Goal: Find specific page/section: Find specific page/section

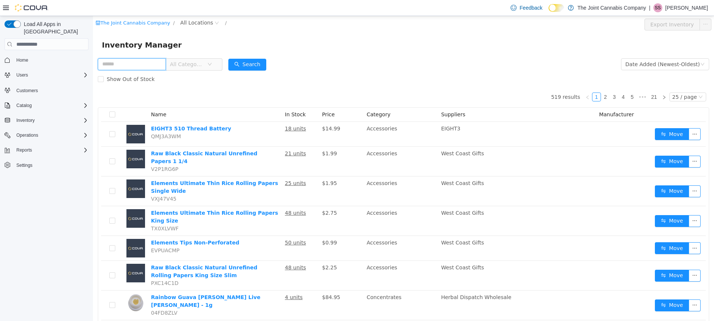
click at [135, 60] on input "text" at bounding box center [132, 64] width 68 height 12
type input "**********"
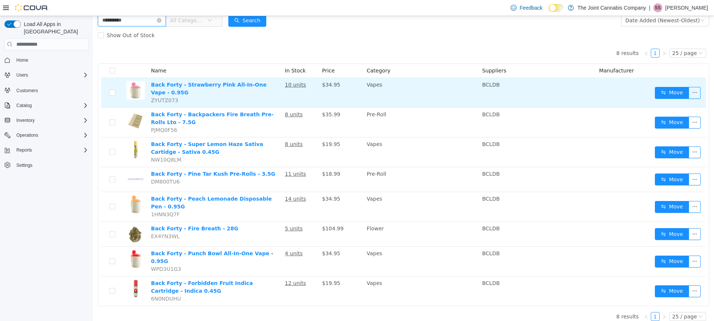
scroll to position [45, 0]
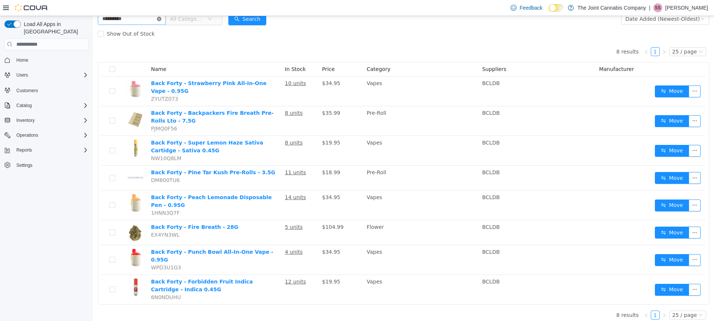
click at [161, 19] on icon "icon: close-circle" at bounding box center [159, 19] width 4 height 4
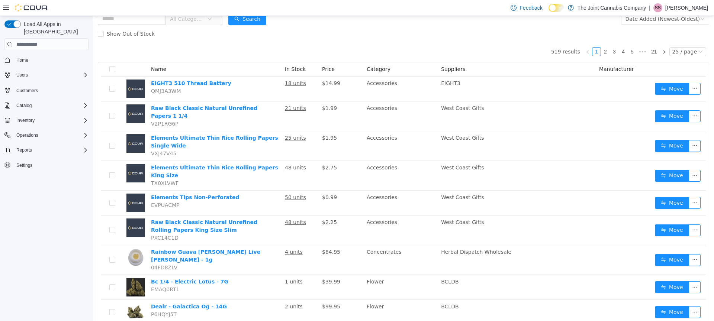
click at [200, 22] on span "All Categories" at bounding box center [187, 18] width 34 height 7
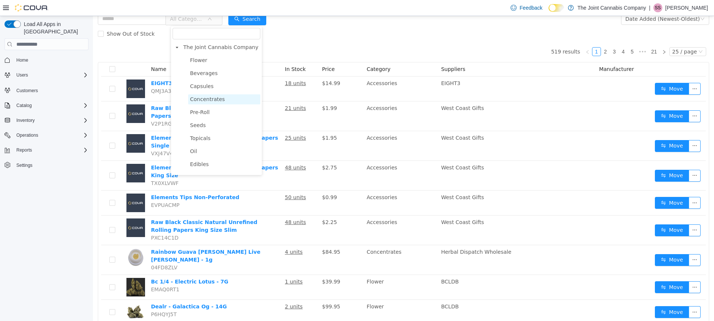
click at [222, 98] on span "Concentrates" at bounding box center [224, 99] width 72 height 10
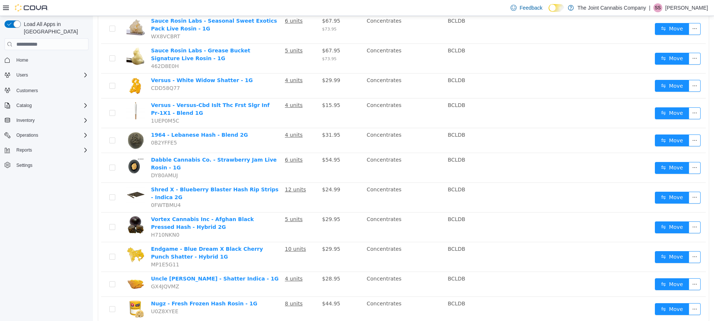
scroll to position [503, 0]
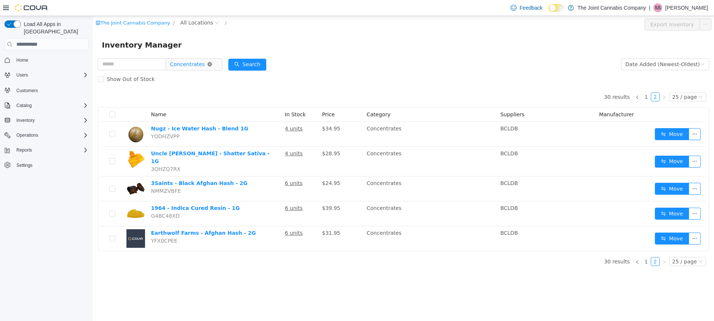
click at [212, 65] on icon "icon: close-circle" at bounding box center [210, 64] width 4 height 4
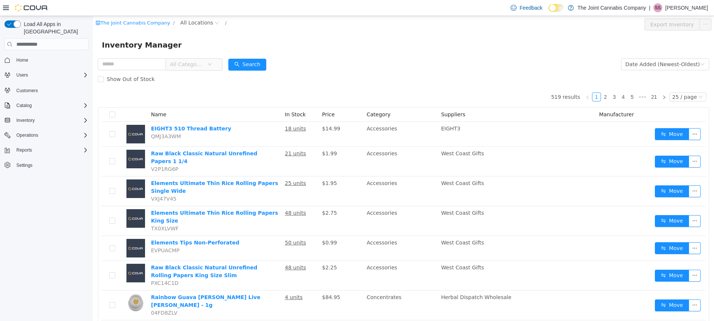
click at [207, 64] on span "All Categories" at bounding box center [188, 64] width 37 height 11
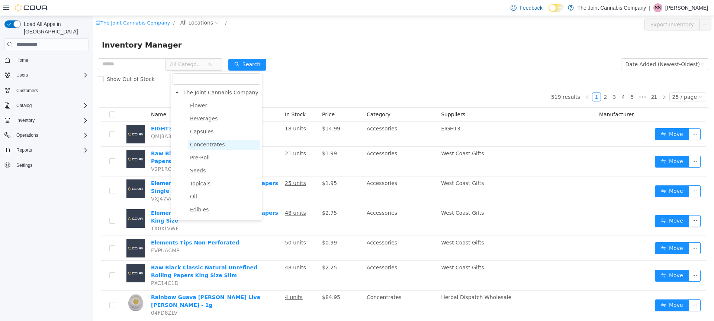
click at [233, 147] on span "Concentrates" at bounding box center [224, 145] width 72 height 10
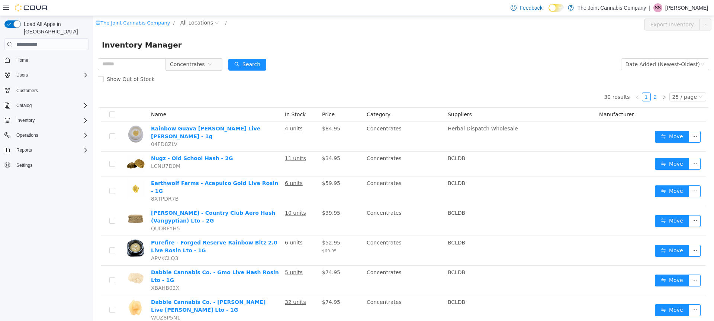
click at [653, 99] on link "2" at bounding box center [655, 97] width 8 height 8
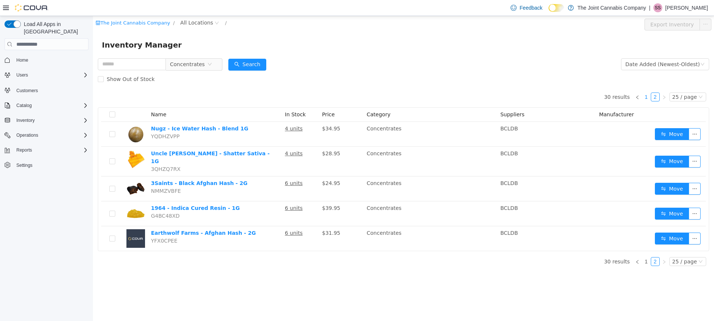
click at [647, 96] on link "1" at bounding box center [646, 97] width 8 height 8
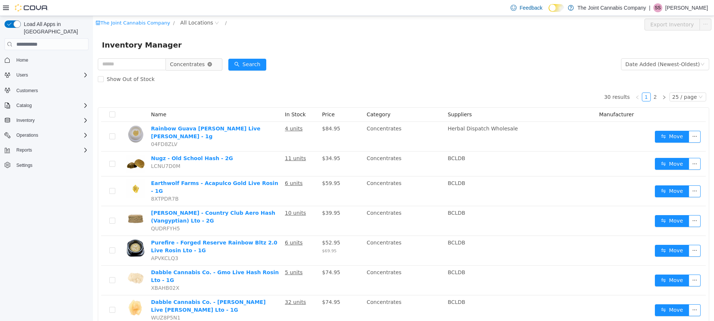
click at [212, 62] on icon "icon: close-circle" at bounding box center [210, 64] width 4 height 4
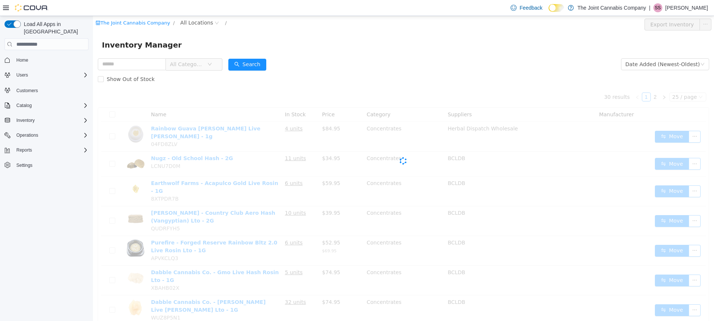
click at [212, 63] on icon "icon: down" at bounding box center [210, 64] width 4 height 4
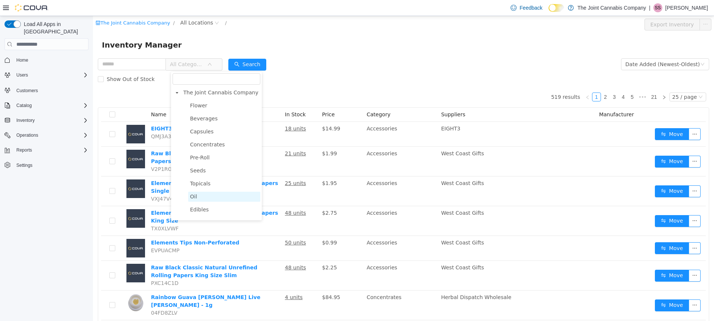
click at [208, 195] on span "Oil" at bounding box center [224, 197] width 72 height 10
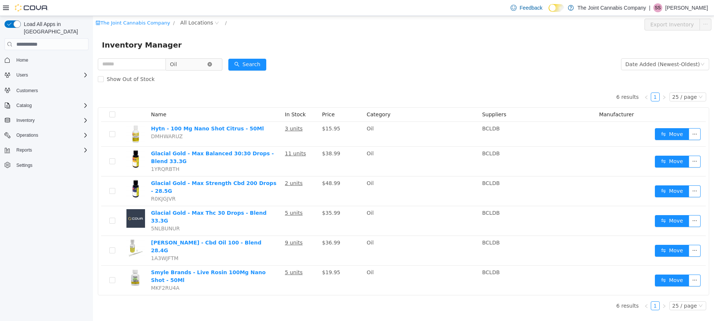
click at [212, 64] on icon "icon: close-circle" at bounding box center [210, 64] width 4 height 4
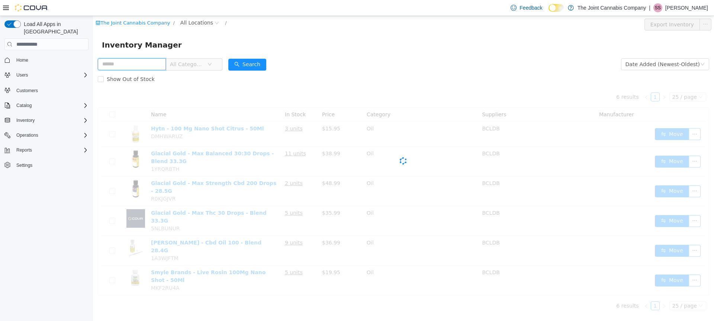
click at [145, 65] on input "text" at bounding box center [132, 64] width 68 height 12
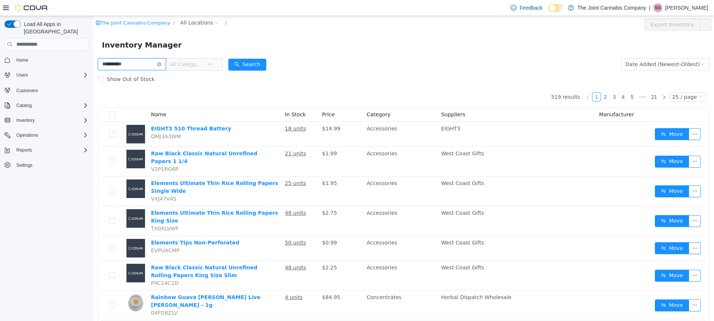
type input "**********"
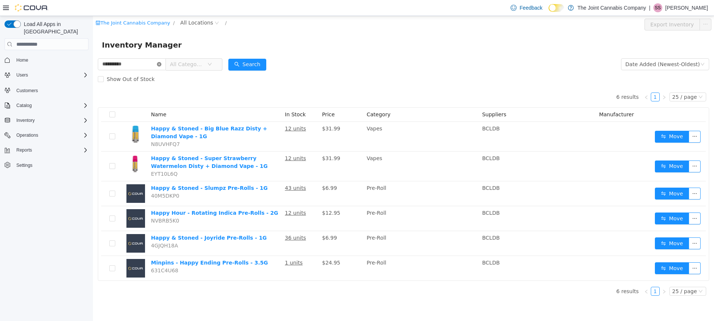
click at [161, 64] on icon "icon: close-circle" at bounding box center [159, 64] width 4 height 4
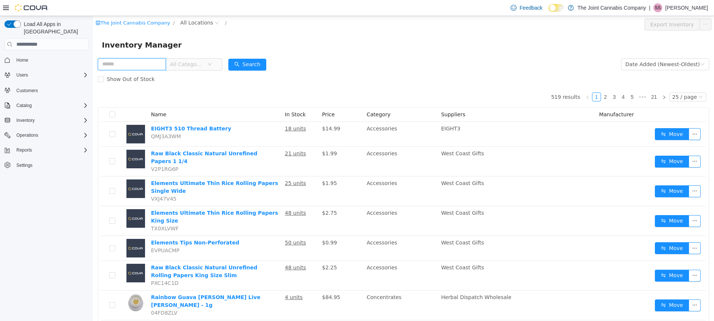
click at [142, 62] on input "text" at bounding box center [132, 64] width 68 height 12
click at [212, 67] on icon "icon: down" at bounding box center [210, 64] width 4 height 4
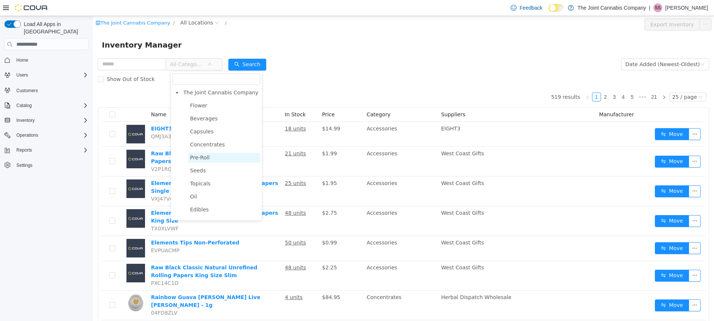
click at [215, 157] on span "Pre-Roll" at bounding box center [224, 158] width 72 height 10
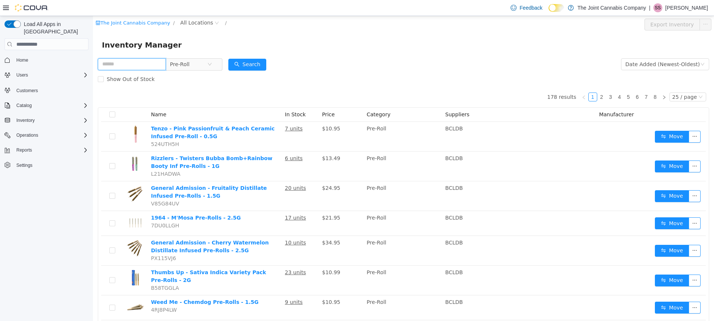
click at [145, 62] on input "text" at bounding box center [132, 64] width 68 height 12
type input "********"
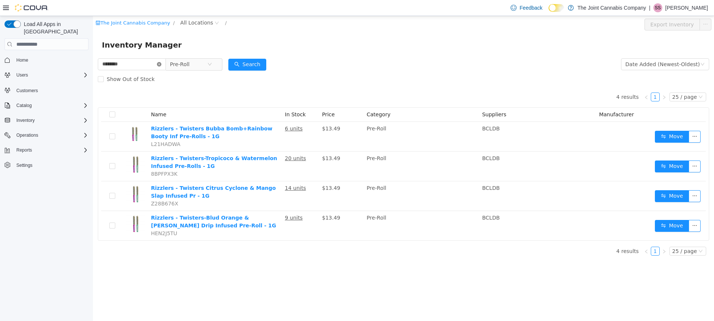
click at [161, 64] on icon "icon: close-circle" at bounding box center [159, 64] width 4 height 4
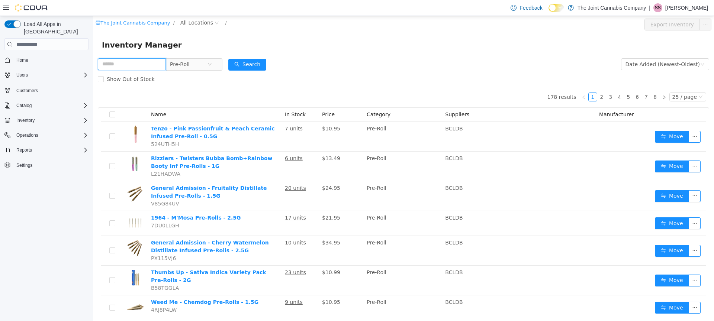
click at [149, 65] on input "text" at bounding box center [132, 64] width 68 height 12
type input "******"
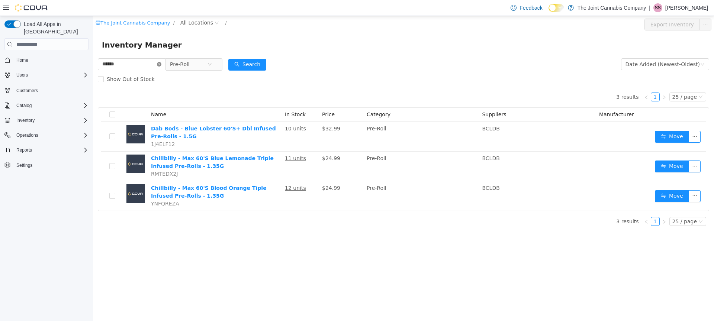
click at [161, 64] on icon "icon: close-circle" at bounding box center [159, 64] width 4 height 4
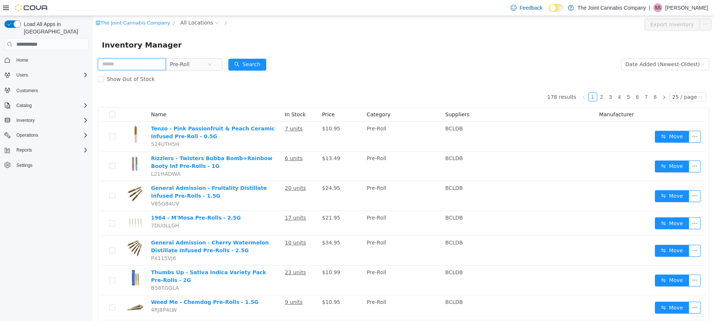
click at [134, 62] on input "text" at bounding box center [132, 64] width 68 height 12
type input "*******"
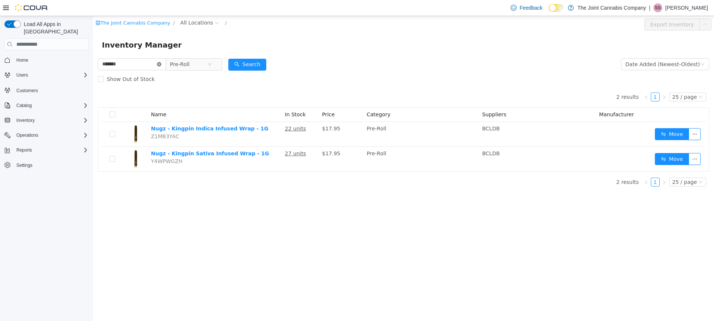
click at [161, 64] on icon "icon: close-circle" at bounding box center [159, 64] width 4 height 4
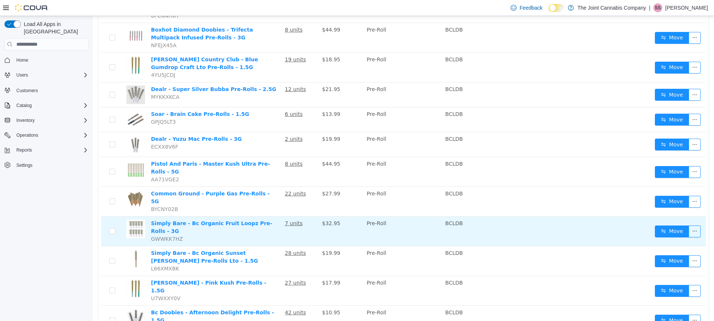
scroll to position [498, 0]
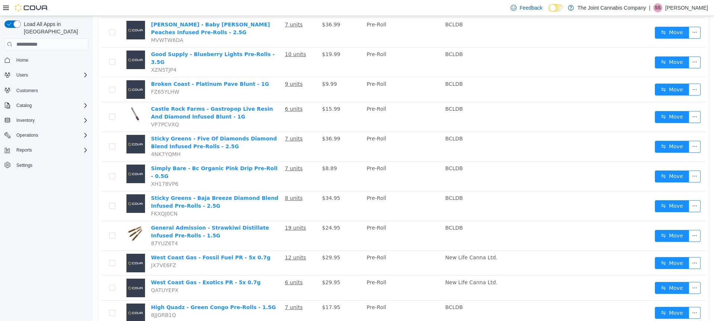
scroll to position [503, 0]
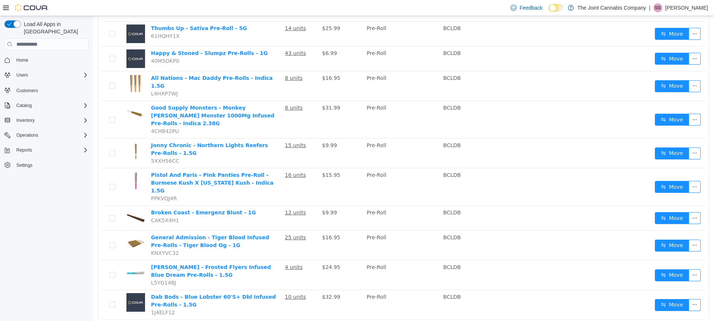
scroll to position [498, 0]
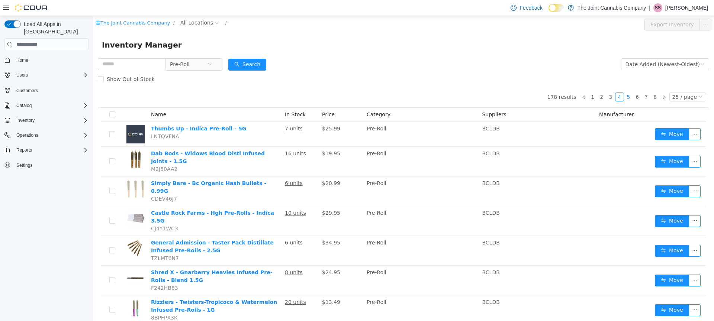
click at [626, 95] on link "5" at bounding box center [628, 97] width 8 height 8
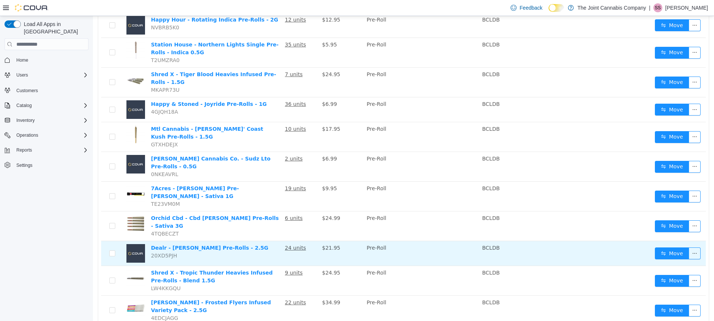
scroll to position [503, 0]
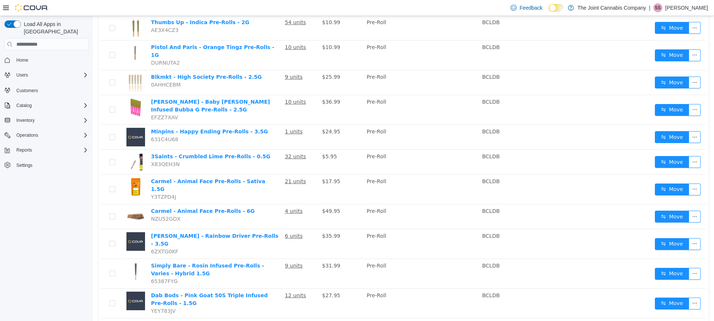
scroll to position [73, 0]
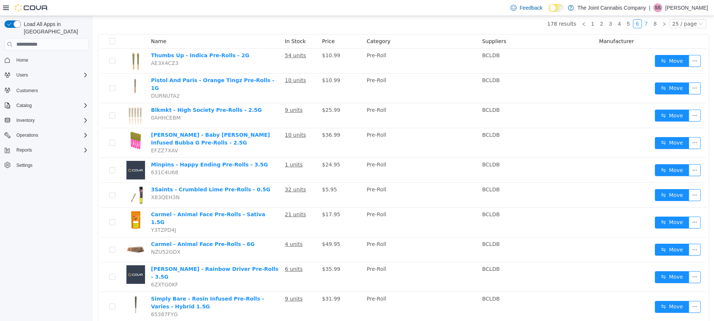
click at [642, 25] on link "7" at bounding box center [646, 24] width 8 height 8
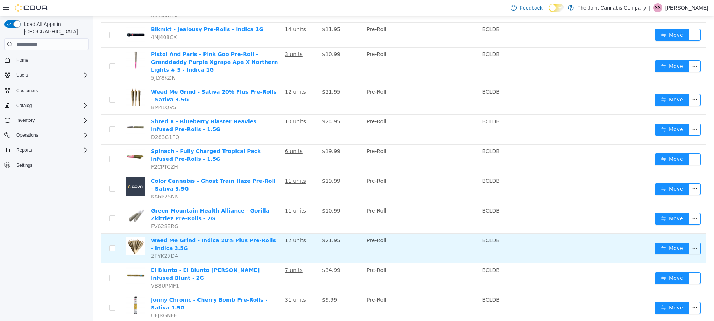
scroll to position [540, 0]
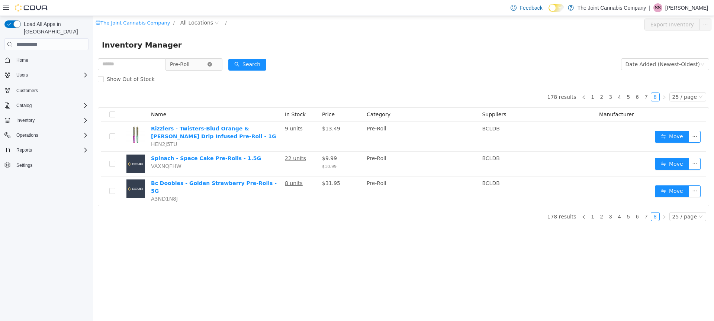
click at [212, 64] on icon "icon: close-circle" at bounding box center [210, 64] width 4 height 4
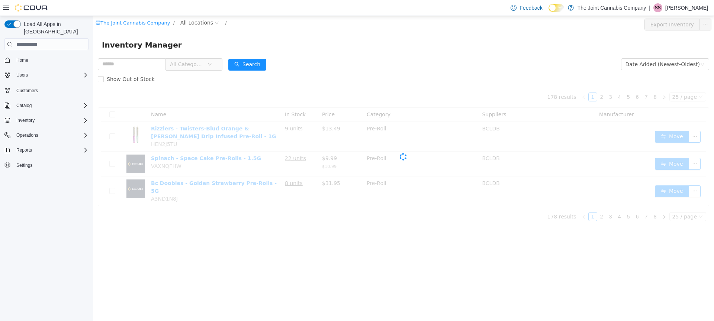
click at [212, 66] on icon "icon: down" at bounding box center [210, 64] width 4 height 4
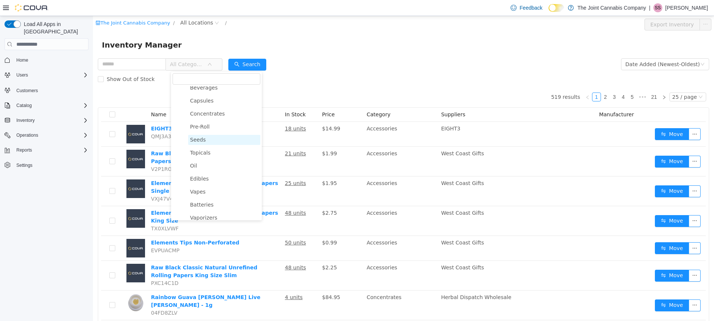
scroll to position [52, 0]
click at [215, 172] on span "Vapes" at bounding box center [224, 170] width 72 height 10
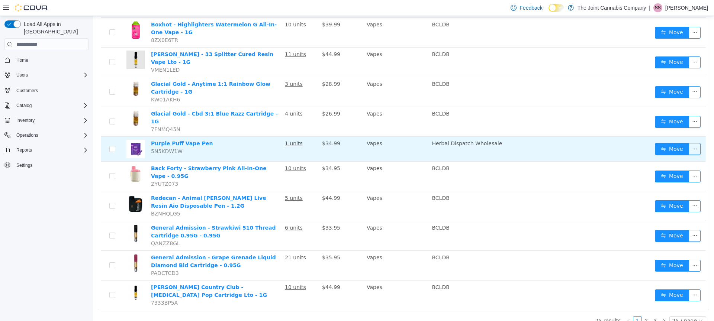
scroll to position [541, 0]
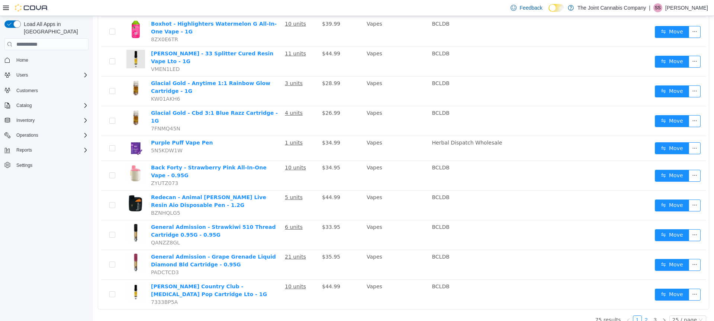
click at [642, 316] on link "2" at bounding box center [646, 320] width 8 height 8
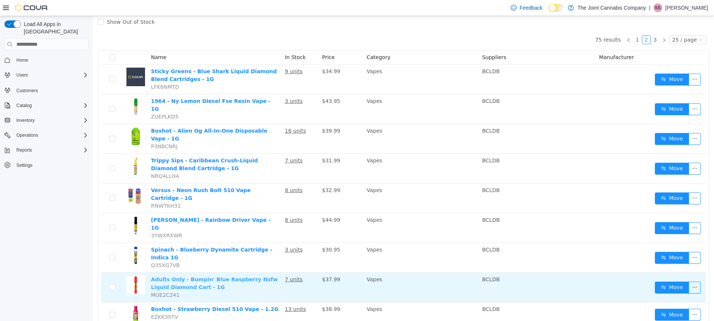
scroll to position [31, 0]
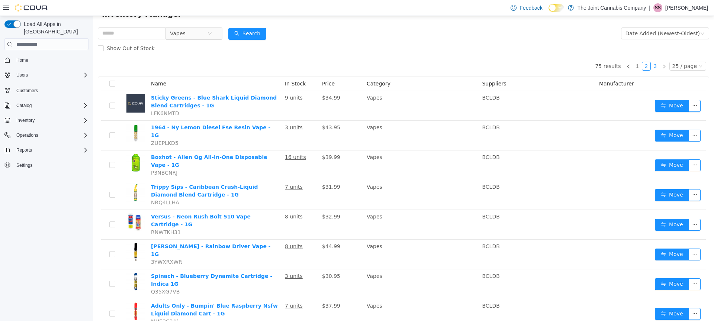
click at [651, 68] on link "3" at bounding box center [655, 66] width 8 height 8
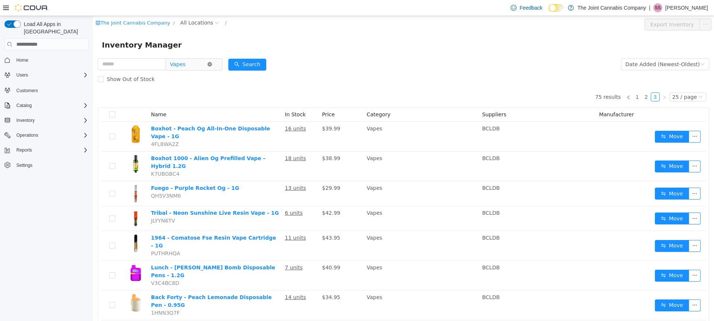
click at [212, 66] on icon "icon: close-circle" at bounding box center [210, 64] width 4 height 4
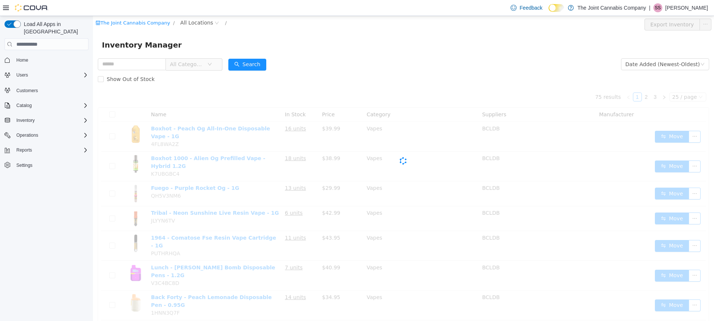
click at [212, 64] on icon "icon: down" at bounding box center [210, 64] width 4 height 3
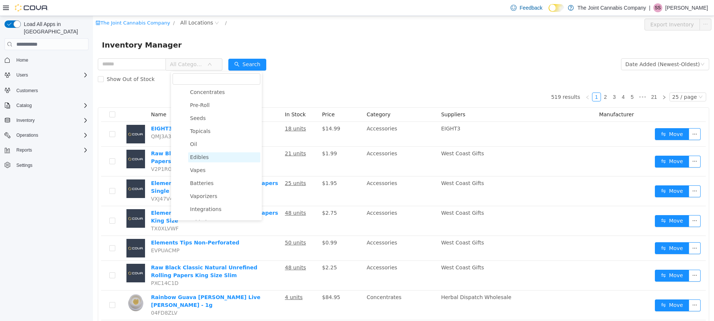
click at [218, 160] on span "Edibles" at bounding box center [224, 157] width 72 height 10
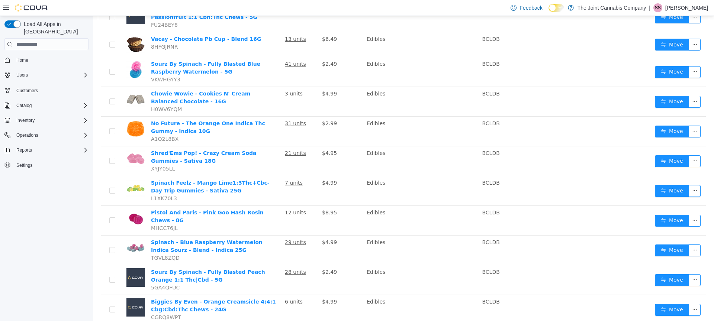
scroll to position [546, 0]
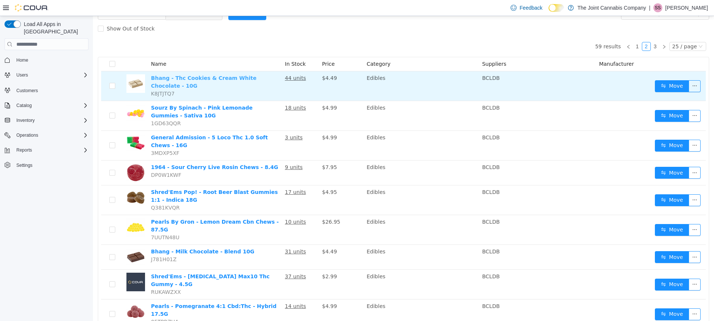
scroll to position [32, 0]
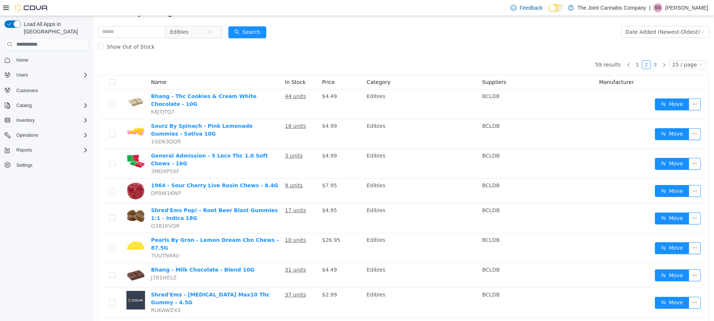
click at [652, 65] on link "3" at bounding box center [655, 65] width 8 height 8
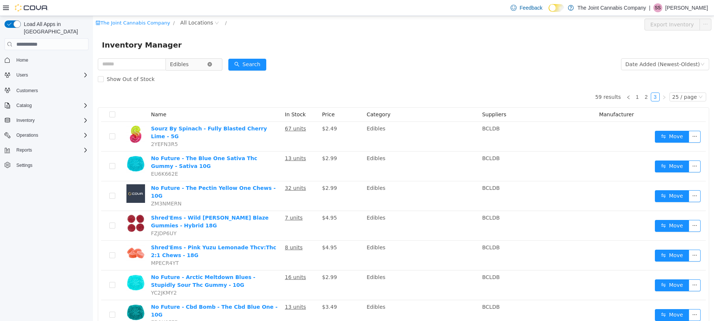
click at [212, 65] on icon "icon: close-circle" at bounding box center [210, 64] width 4 height 4
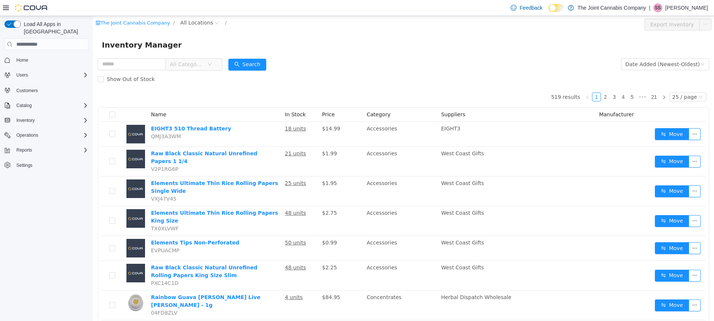
click at [212, 62] on icon "icon: down" at bounding box center [210, 64] width 4 height 4
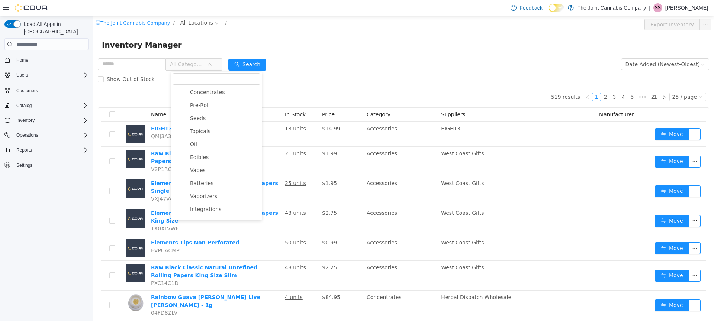
click at [387, 36] on div "Inventory Manager" at bounding box center [403, 45] width 621 height 24
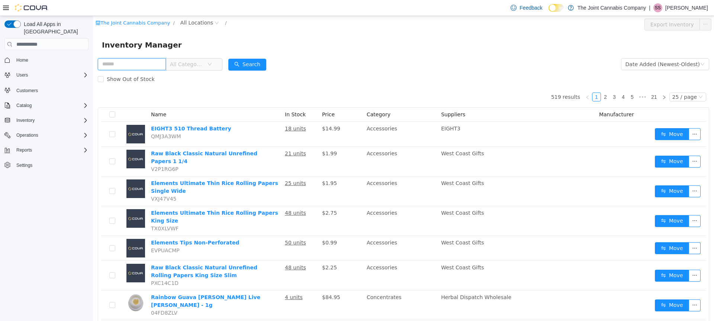
click at [145, 69] on input "text" at bounding box center [132, 64] width 68 height 12
type input "*********"
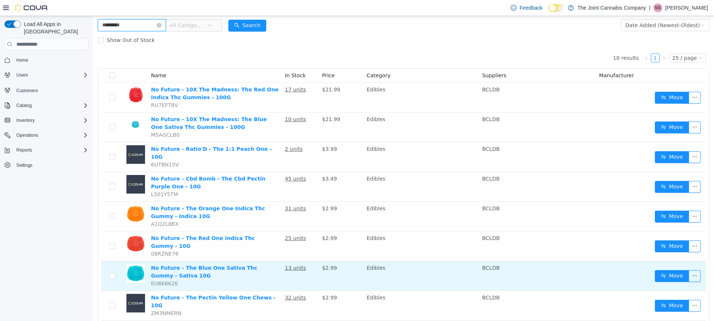
scroll to position [37, 0]
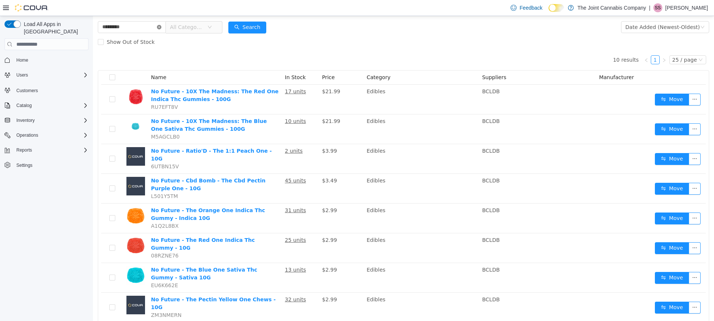
click at [161, 28] on icon "icon: close-circle" at bounding box center [159, 27] width 4 height 4
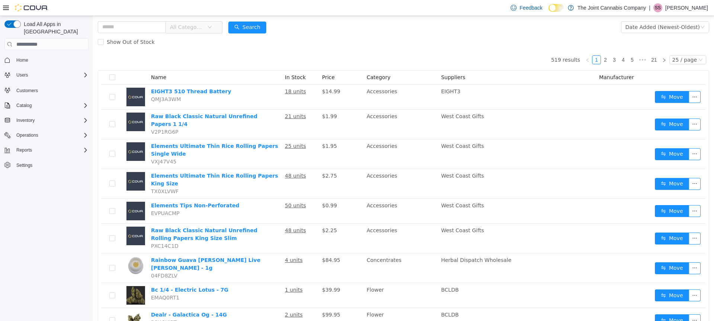
click at [180, 27] on span "All Categories" at bounding box center [187, 26] width 34 height 7
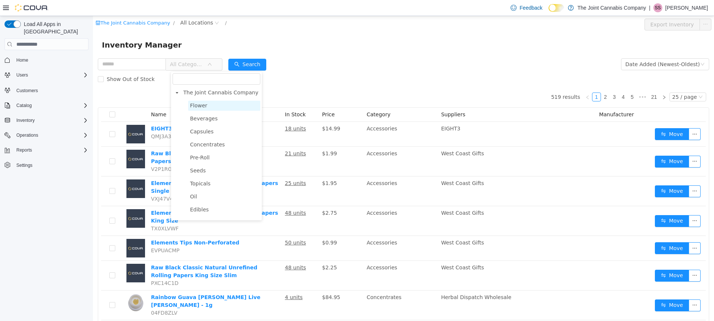
click at [218, 104] on span "Flower" at bounding box center [224, 106] width 72 height 10
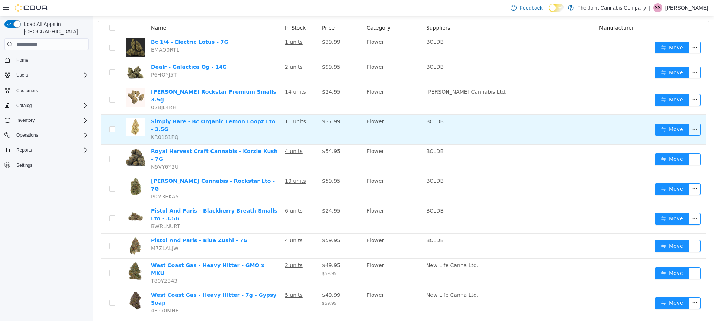
scroll to position [92, 0]
